Goal: Task Accomplishment & Management: Complete application form

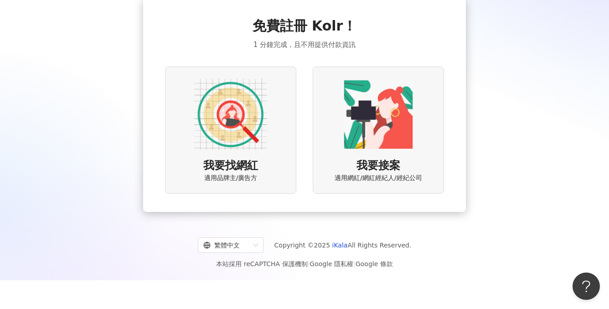
click at [227, 130] on img at bounding box center [230, 114] width 73 height 73
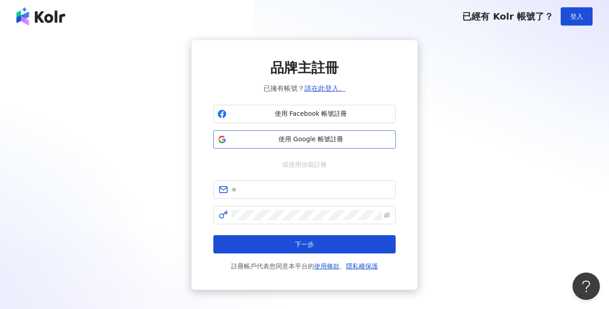
click at [244, 141] on span "使用 Google 帳號註冊" at bounding box center [310, 139] width 161 height 9
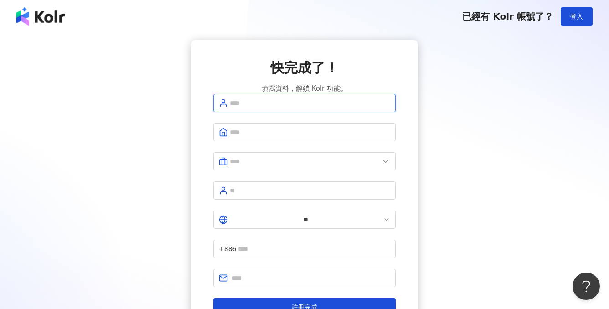
click at [335, 108] on input "text" at bounding box center [310, 103] width 161 height 10
type input "*****"
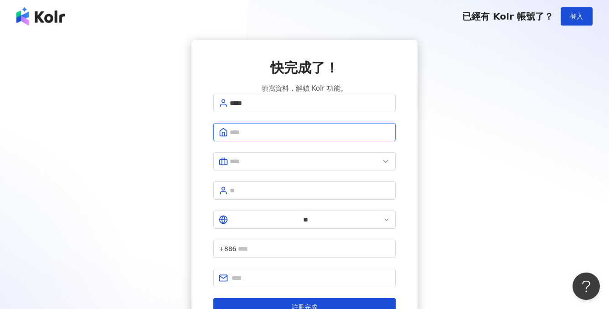
click at [265, 137] on input "text" at bounding box center [310, 132] width 161 height 10
click at [385, 166] on icon at bounding box center [385, 161] width 9 height 9
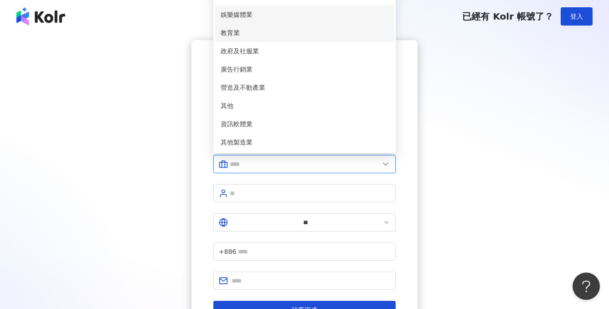
scroll to position [155, 0]
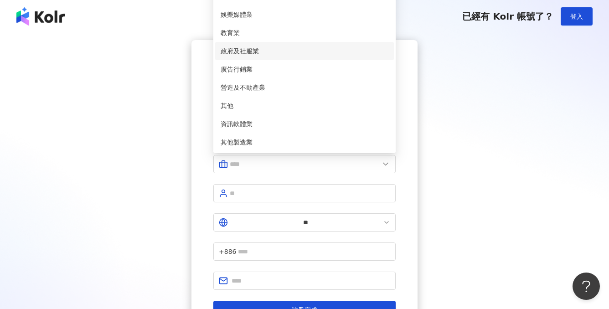
click at [265, 56] on span "政府及社服業" at bounding box center [305, 51] width 168 height 10
type input "******"
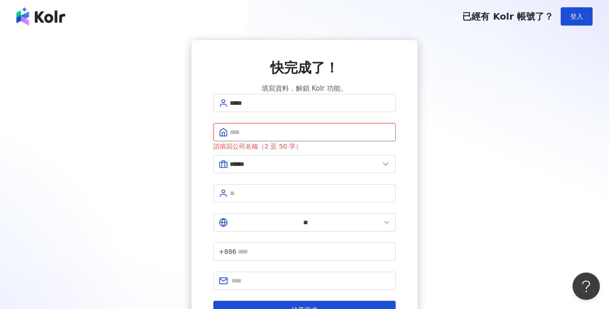
click at [263, 137] on input "text" at bounding box center [310, 132] width 161 height 10
type input "*"
type input "********"
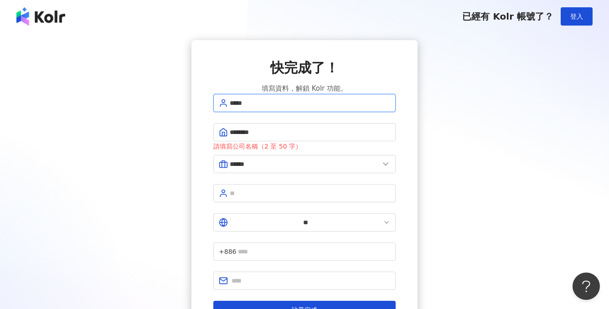
click at [278, 108] on input "*****" at bounding box center [310, 103] width 161 height 10
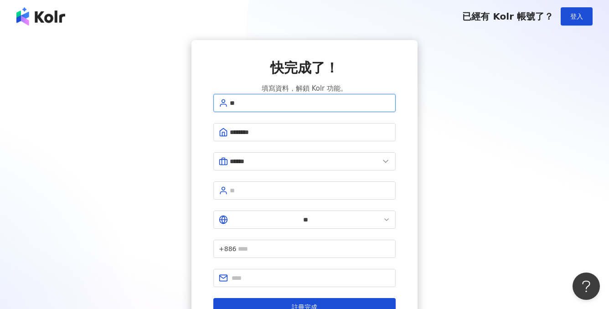
type input "*"
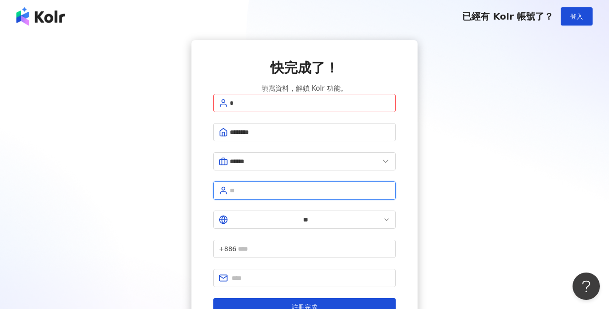
click at [288, 196] on input "text" at bounding box center [310, 191] width 161 height 10
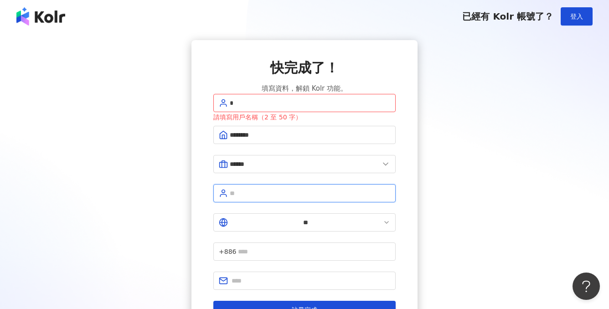
type input "***"
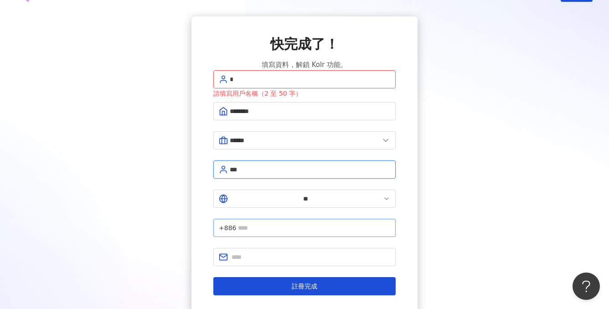
scroll to position [39, 0]
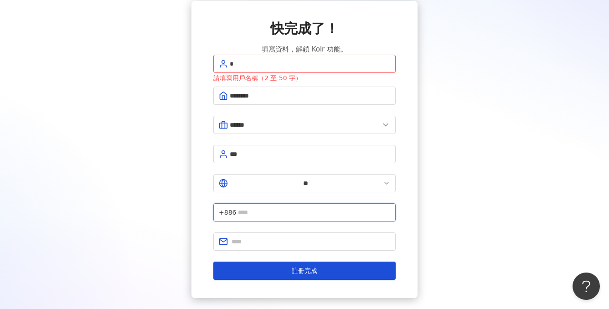
click at [292, 207] on input "text" at bounding box center [314, 212] width 152 height 10
type input "**********"
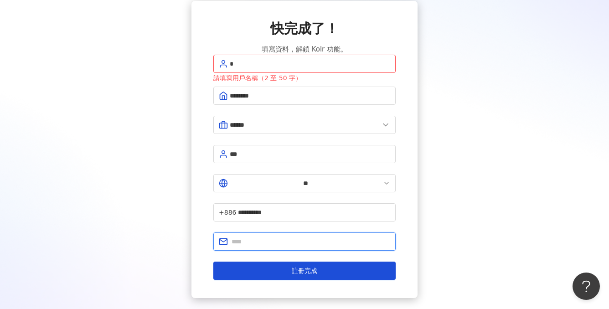
click at [282, 237] on input "text" at bounding box center [311, 242] width 159 height 10
type input "**********"
click at [259, 69] on input "*" at bounding box center [310, 64] width 161 height 10
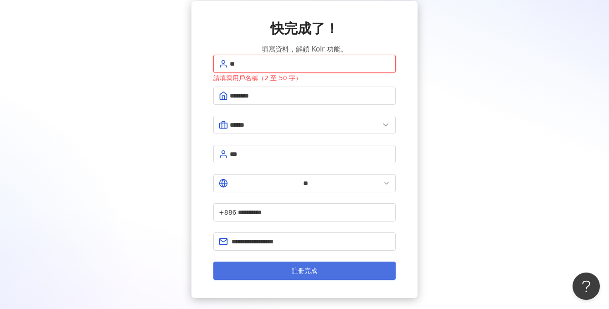
type input "**"
click at [296, 267] on span "註冊完成" at bounding box center [305, 270] width 26 height 7
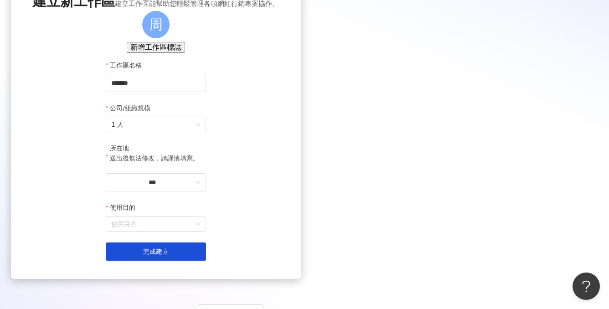
scroll to position [80, 0]
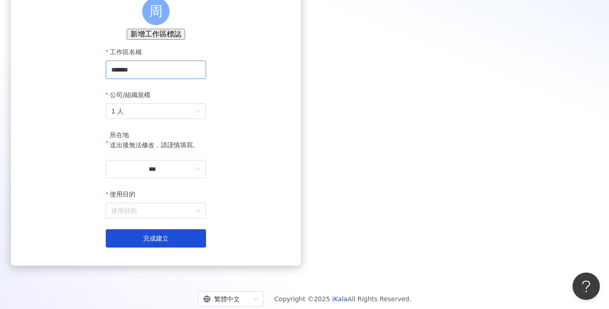
click at [206, 79] on input "*******" at bounding box center [156, 70] width 100 height 18
click at [193, 174] on input "***" at bounding box center [152, 169] width 82 height 10
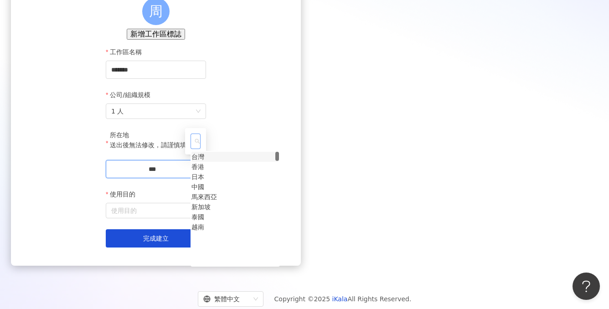
click at [204, 152] on div "台灣" at bounding box center [198, 157] width 13 height 10
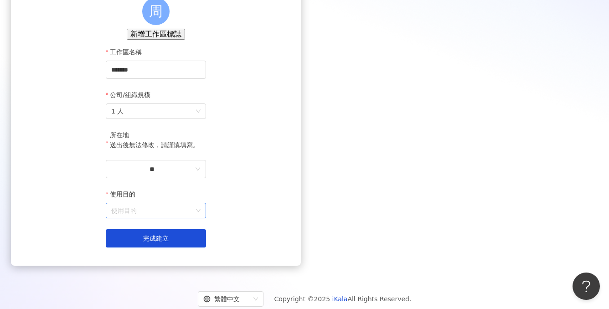
click at [201, 218] on input "使用目的" at bounding box center [155, 210] width 89 height 15
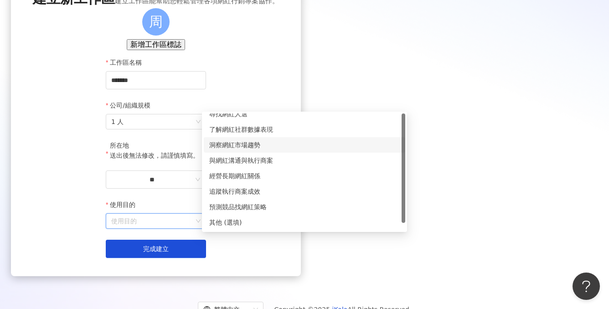
scroll to position [0, 0]
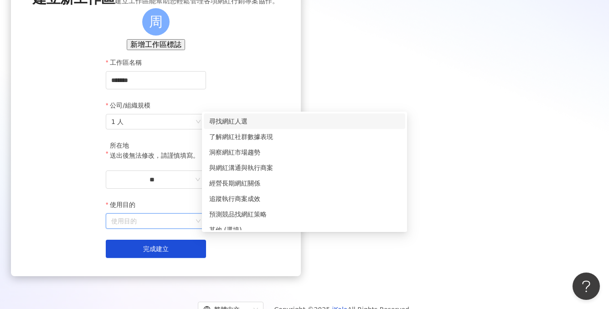
click at [253, 119] on div "尋找網紅人選" at bounding box center [304, 121] width 191 height 10
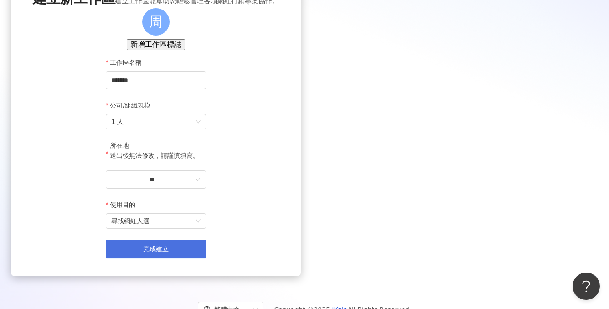
click at [206, 258] on button "完成建立" at bounding box center [156, 249] width 100 height 18
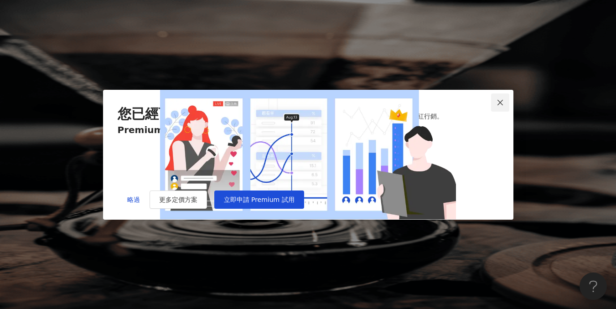
click at [500, 99] on icon "close" at bounding box center [500, 102] width 7 height 7
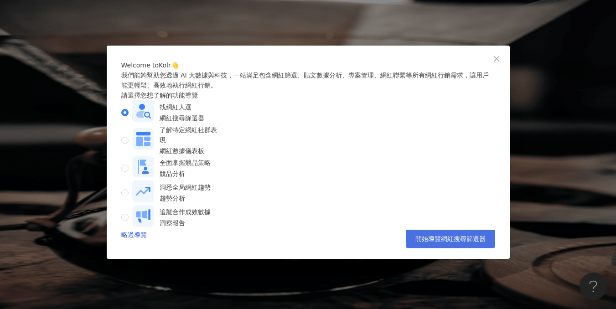
click at [444, 243] on span "開始導覽網紅搜尋篩選器" at bounding box center [450, 238] width 70 height 7
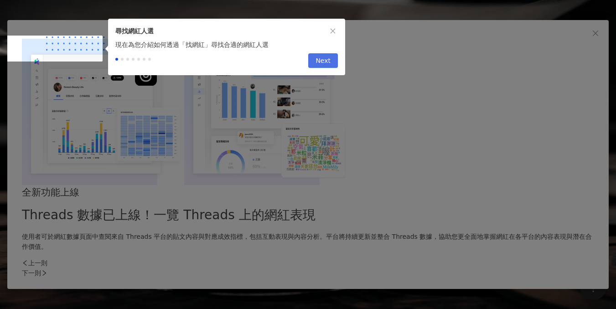
click at [319, 66] on span "Next" at bounding box center [323, 61] width 15 height 15
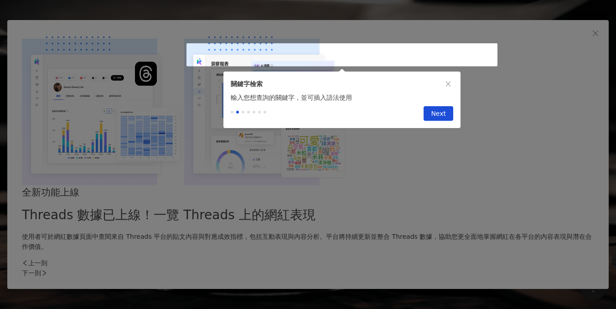
type input "*********"
click at [439, 119] on span "Next" at bounding box center [438, 114] width 15 height 15
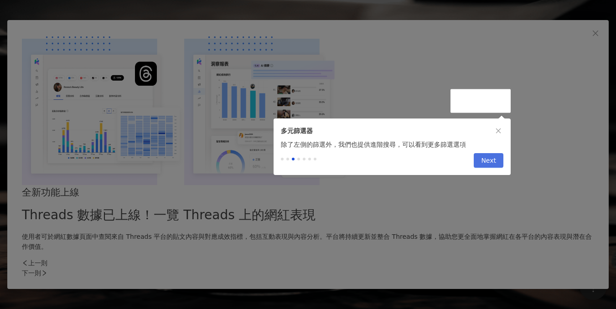
click at [492, 161] on span "Next" at bounding box center [488, 161] width 15 height 15
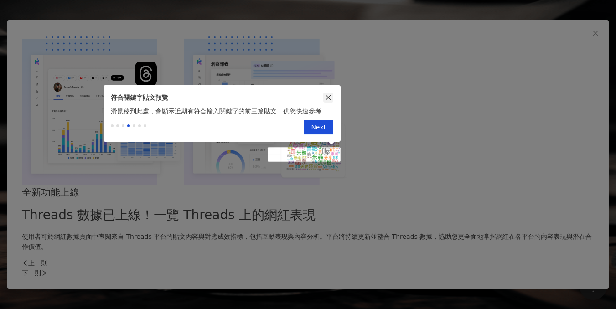
click at [328, 95] on icon "close" at bounding box center [328, 97] width 5 height 5
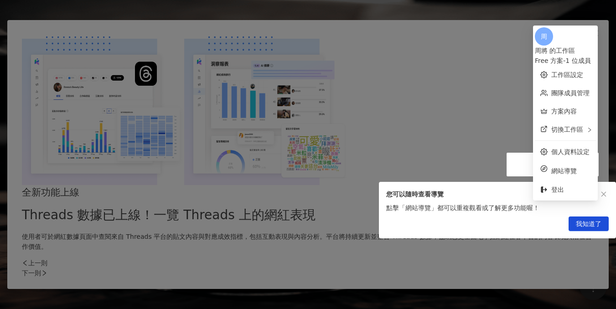
click at [586, 226] on span "我知道了" at bounding box center [589, 224] width 26 height 15
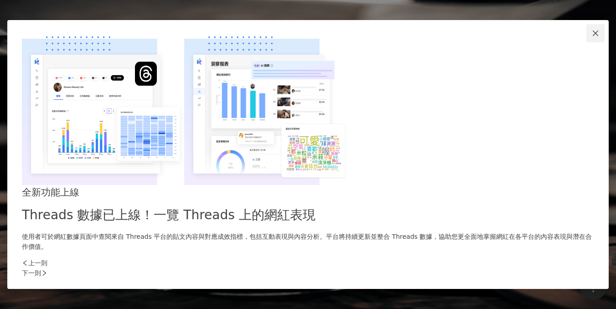
click at [592, 37] on icon "close" at bounding box center [595, 33] width 7 height 7
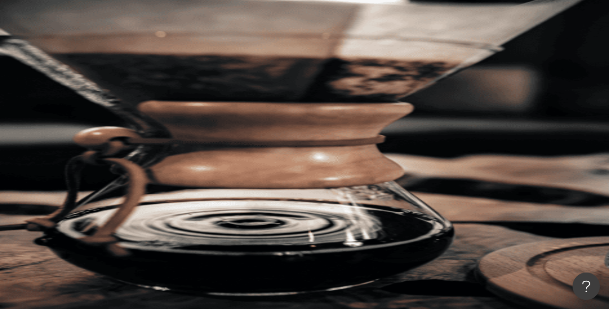
click at [220, 53] on input "search" at bounding box center [203, 44] width 74 height 17
click at [153, 52] on span "不分平台" at bounding box center [133, 44] width 40 height 15
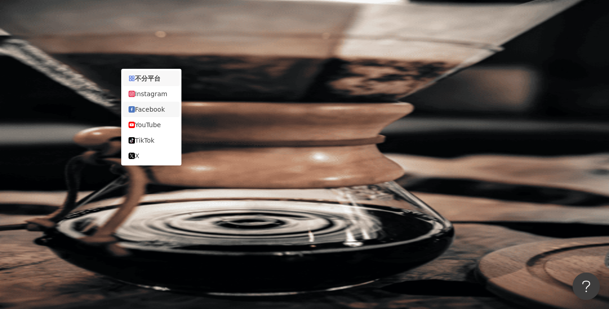
click at [160, 114] on div "Facebook" at bounding box center [152, 109] width 46 height 10
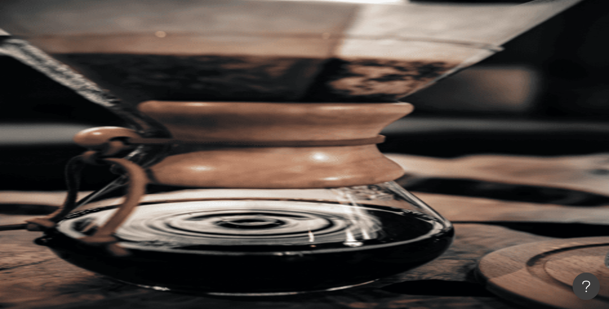
click at [223, 53] on input "search" at bounding box center [203, 44] width 74 height 17
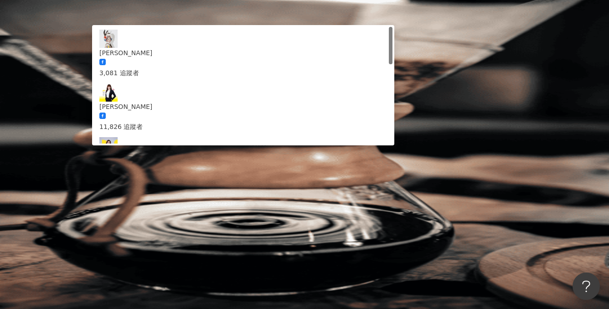
type input "***"
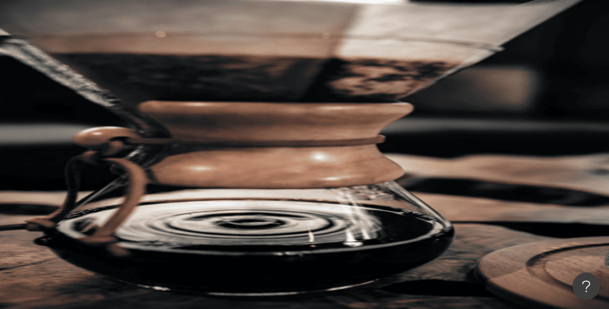
click at [150, 68] on button "搜尋" at bounding box center [129, 77] width 42 height 18
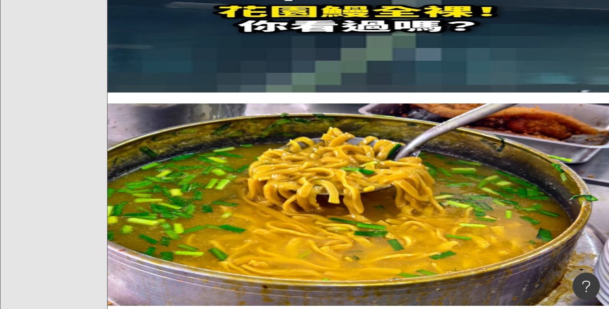
scroll to position [1056, 0]
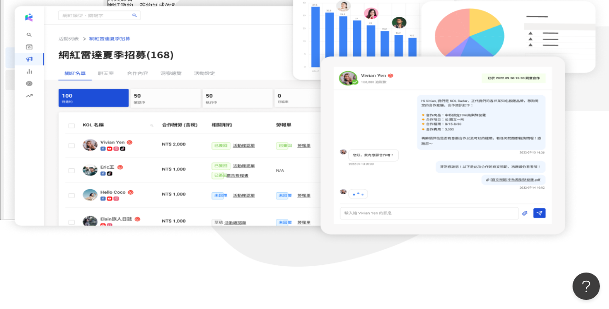
scroll to position [31, 0]
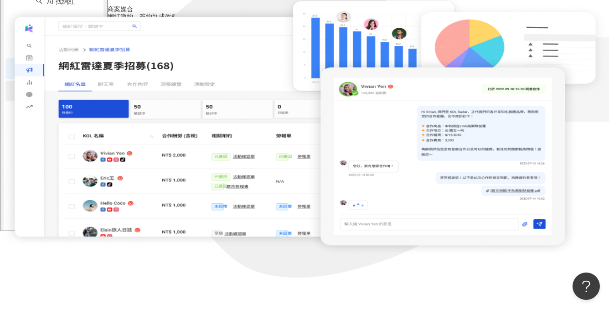
click at [41, 94] on link "洞察報告" at bounding box center [55, 90] width 36 height 7
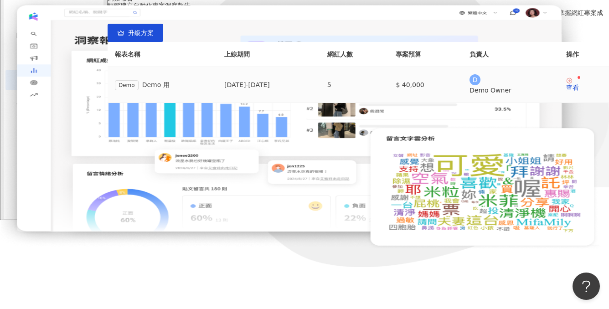
scroll to position [126, 0]
click at [566, 91] on div "查看" at bounding box center [572, 87] width 13 height 6
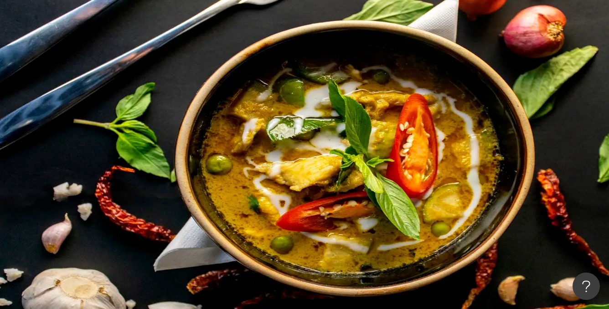
click at [180, 87] on div "貼文牆" at bounding box center [170, 87] width 19 height 10
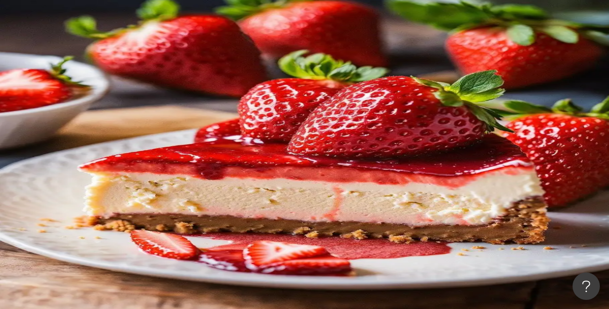
click at [222, 90] on div "內容設定" at bounding box center [211, 87] width 26 height 10
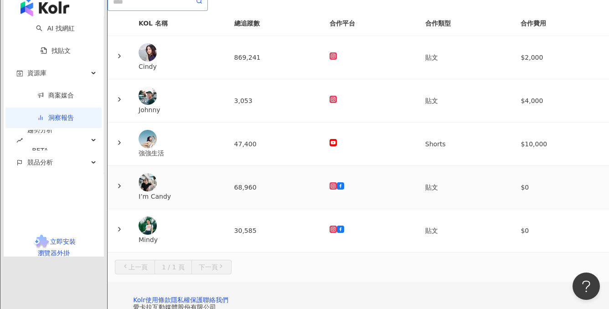
scroll to position [111, 0]
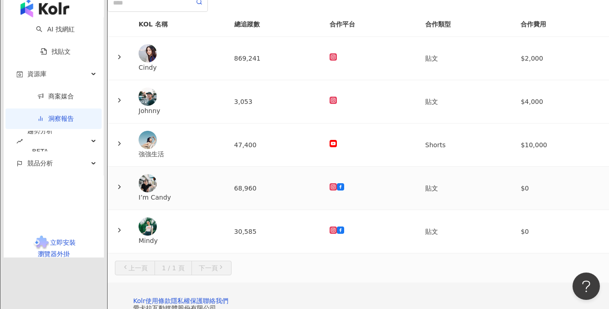
click at [195, 198] on div "I’m Candy" at bounding box center [179, 197] width 81 height 10
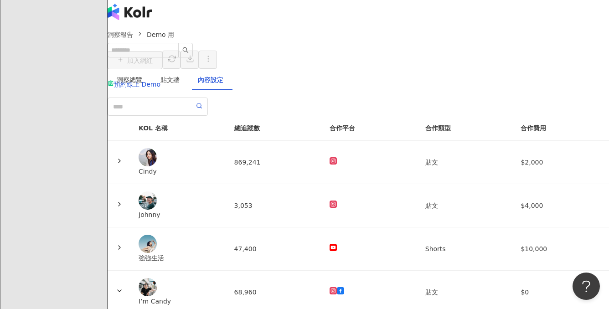
scroll to position [0, 0]
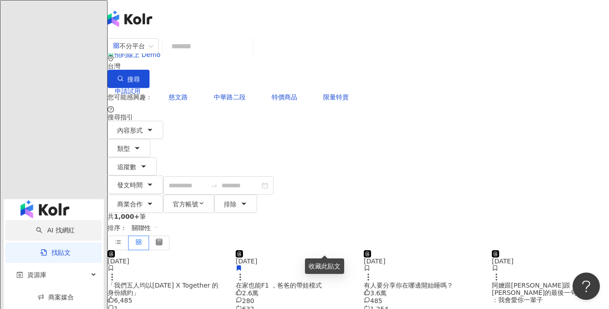
click at [36, 227] on link "AI 找網紅" at bounding box center [55, 230] width 38 height 7
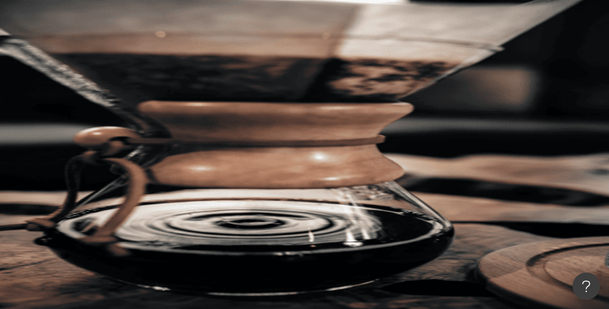
click at [150, 114] on button "類型" at bounding box center [129, 123] width 43 height 18
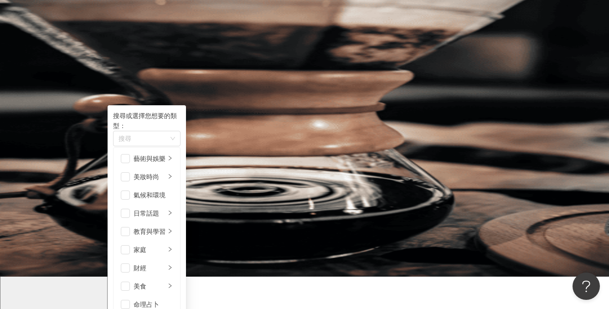
scroll to position [143, 0]
click at [130, 245] on span "button" at bounding box center [125, 249] width 9 height 9
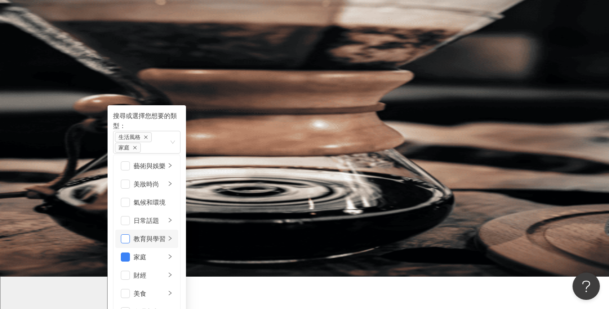
scroll to position [29, 0]
click at [130, 234] on span "button" at bounding box center [125, 238] width 9 height 9
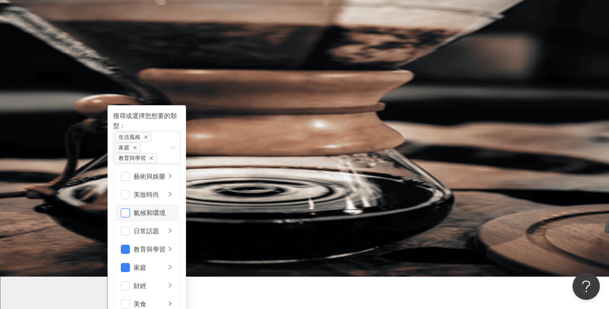
scroll to position [0, 0]
click at [145, 222] on li "日常話題" at bounding box center [146, 231] width 63 height 18
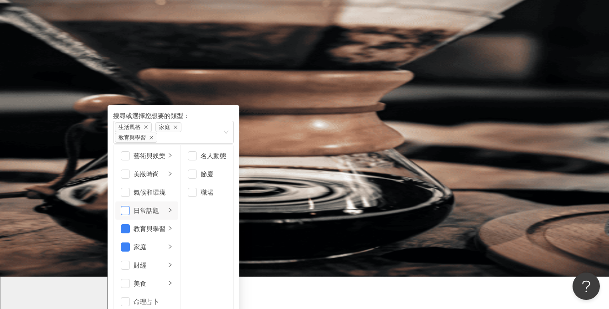
click at [130, 206] on span "button" at bounding box center [125, 210] width 9 height 9
click at [130, 279] on span "button" at bounding box center [125, 283] width 9 height 9
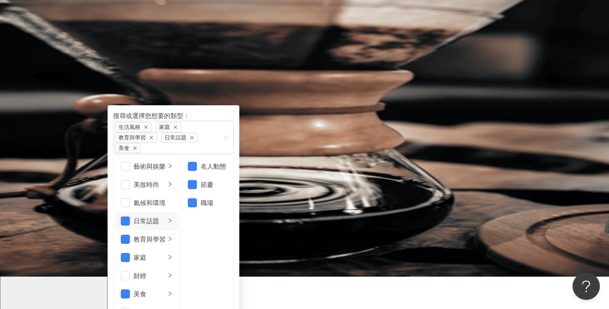
scroll to position [137, 0]
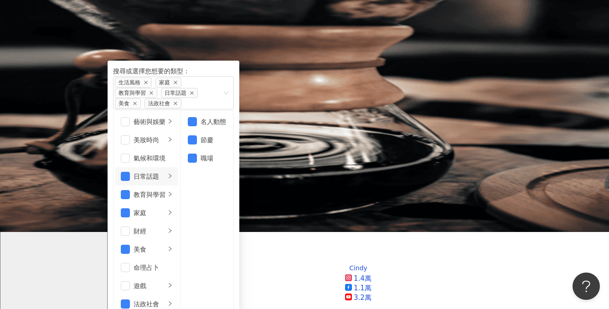
scroll to position [78, 0]
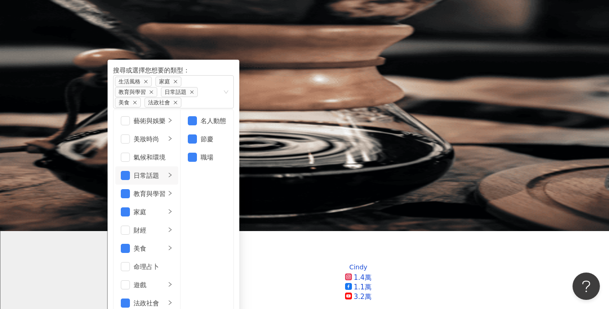
click at [429, 166] on div "AI 推薦 ： 精選優質網紅" at bounding box center [359, 171] width 502 height 10
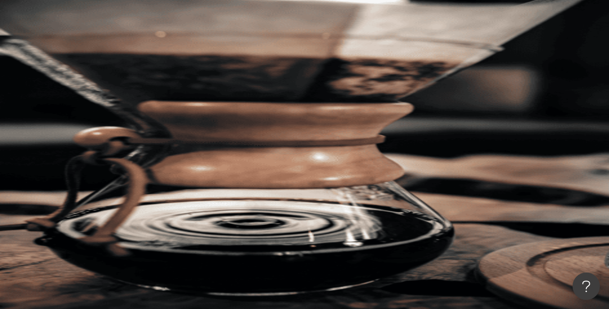
click at [159, 51] on div "不分平台" at bounding box center [133, 45] width 51 height 16
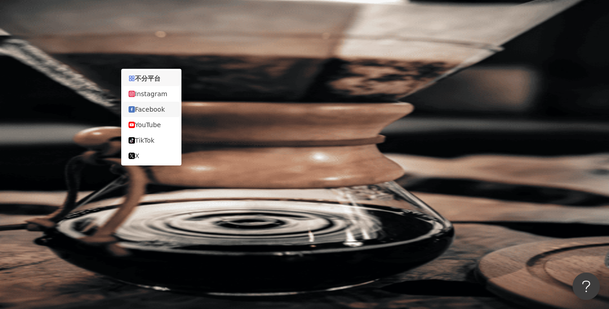
click at [164, 109] on div "Facebook" at bounding box center [152, 109] width 46 height 10
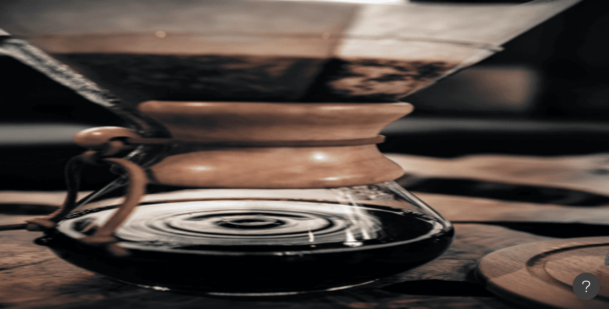
click at [150, 132] on button "性別" at bounding box center [129, 141] width 43 height 18
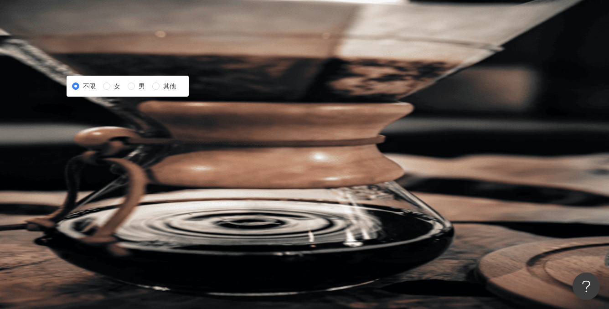
click at [150, 132] on button "性別" at bounding box center [129, 141] width 43 height 18
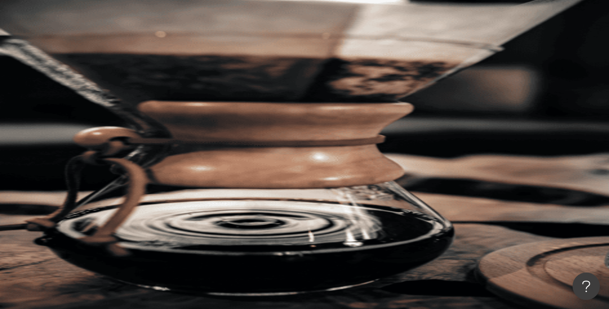
click at [157, 150] on button "追蹤數" at bounding box center [132, 159] width 49 height 18
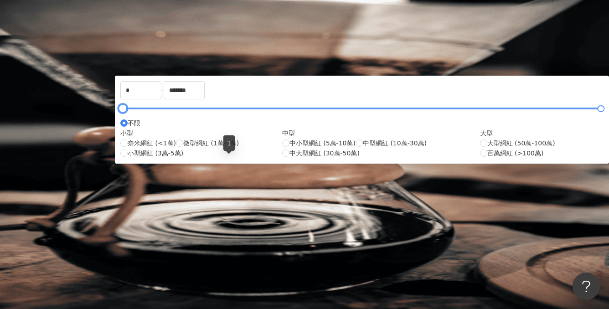
click at [125, 111] on div at bounding box center [122, 108] width 5 height 5
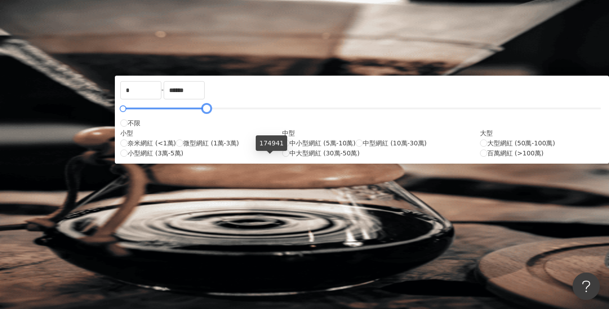
drag, startPoint x: 340, startPoint y: 160, endPoint x: 270, endPoint y: 164, distance: 70.3
click at [209, 111] on div at bounding box center [206, 108] width 5 height 5
type input "****"
click at [349, 87] on div "您可能感興趣： 慈文路 中華路二段 特價商品 限量特賣" at bounding box center [359, 96] width 502 height 18
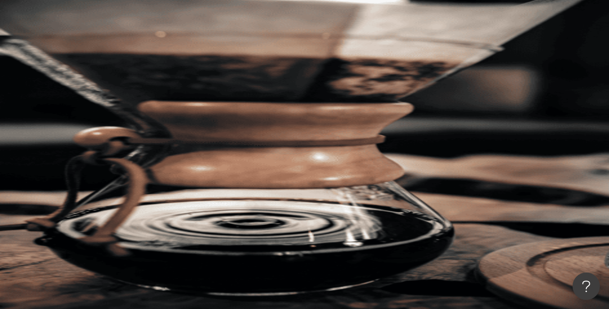
click at [147, 174] on icon "button" at bounding box center [143, 177] width 7 height 7
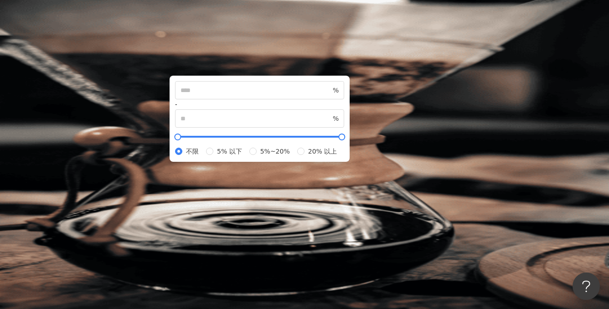
click at [356, 87] on div "您可能感興趣： 慈文路 中華路二段 特價商品 限量特賣" at bounding box center [359, 96] width 502 height 18
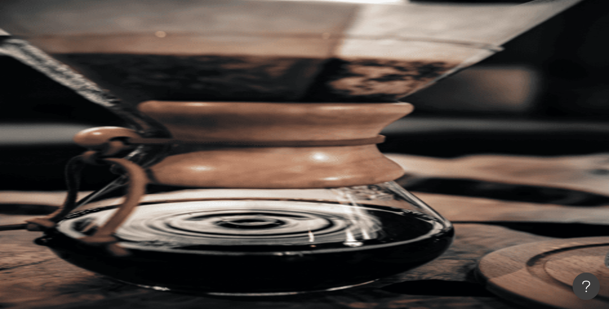
click at [275, 169] on button "合作費用預估" at bounding box center [240, 178] width 68 height 18
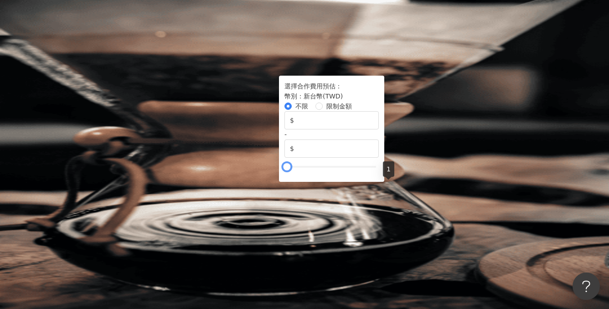
drag, startPoint x: 584, startPoint y: 188, endPoint x: 389, endPoint y: 187, distance: 195.2
click at [290, 170] on div at bounding box center [287, 167] width 5 height 5
type input "****"
click at [290, 170] on div at bounding box center [287, 167] width 5 height 5
click at [527, 94] on div "您可能感興趣： 慈文路 中華路二段 特價商品 限量特賣 類型 性別 追蹤數 互動率 觀看率 合作費用預估 更多篩選 不限 女 男 其他 * - **** 不限…" at bounding box center [359, 166] width 502 height 158
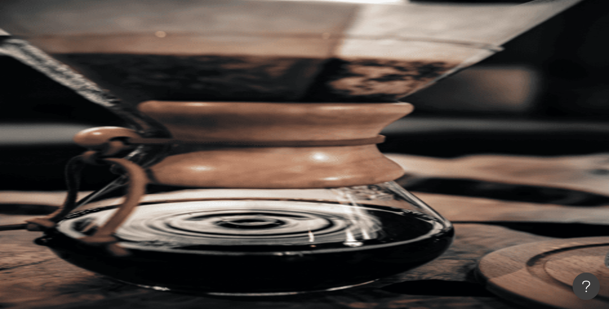
click at [140, 74] on span "搜尋" at bounding box center [133, 77] width 13 height 7
click at [510, 54] on div "台灣" at bounding box center [359, 61] width 502 height 15
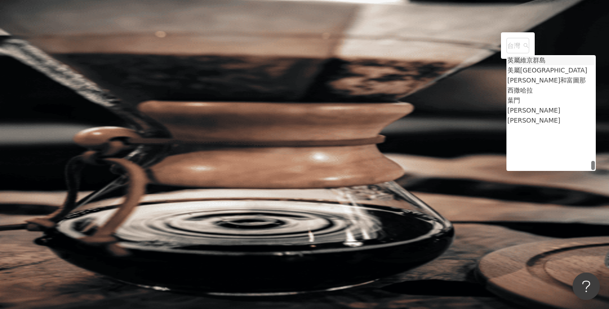
scroll to position [76, 0]
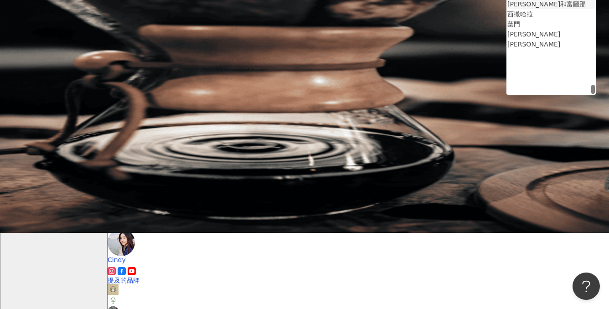
click at [598, 42] on div "Facebook 台灣 台灣 vi wf eh 英屬維京群島 美屬維京群島 瓦利斯和[GEOGRAPHIC_DATA] 西撒哈拉 葉門 尚比亞 辛巴威 搜尋 …" at bounding box center [359, 64] width 502 height 208
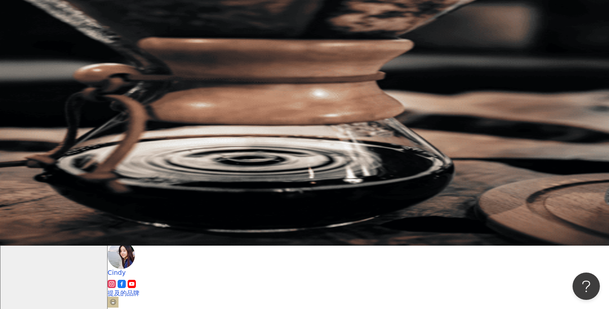
scroll to position [0, 0]
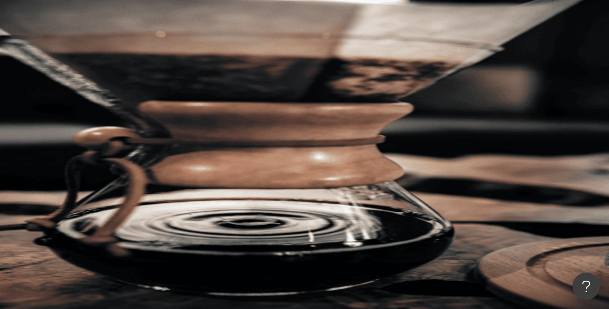
click at [232, 50] on input "search" at bounding box center [208, 44] width 74 height 17
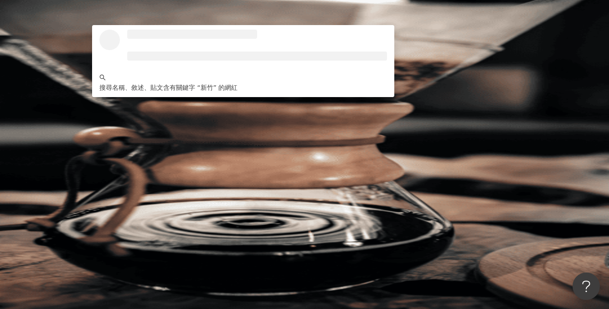
type input "**"
click at [140, 74] on span "搜尋" at bounding box center [133, 77] width 13 height 7
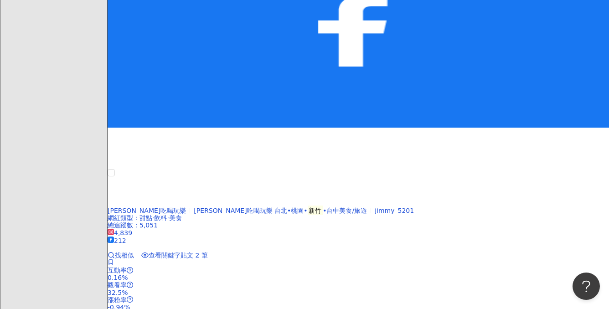
scroll to position [1028, 0]
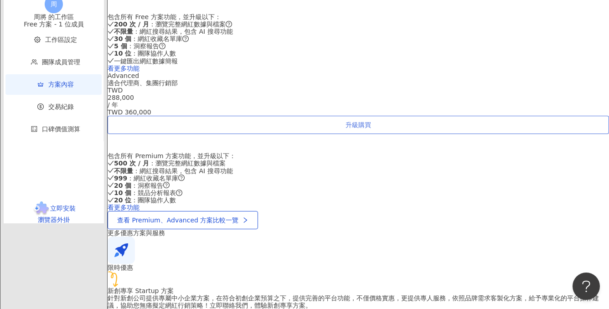
scroll to position [456, 0]
